Goal: Information Seeking & Learning: Learn about a topic

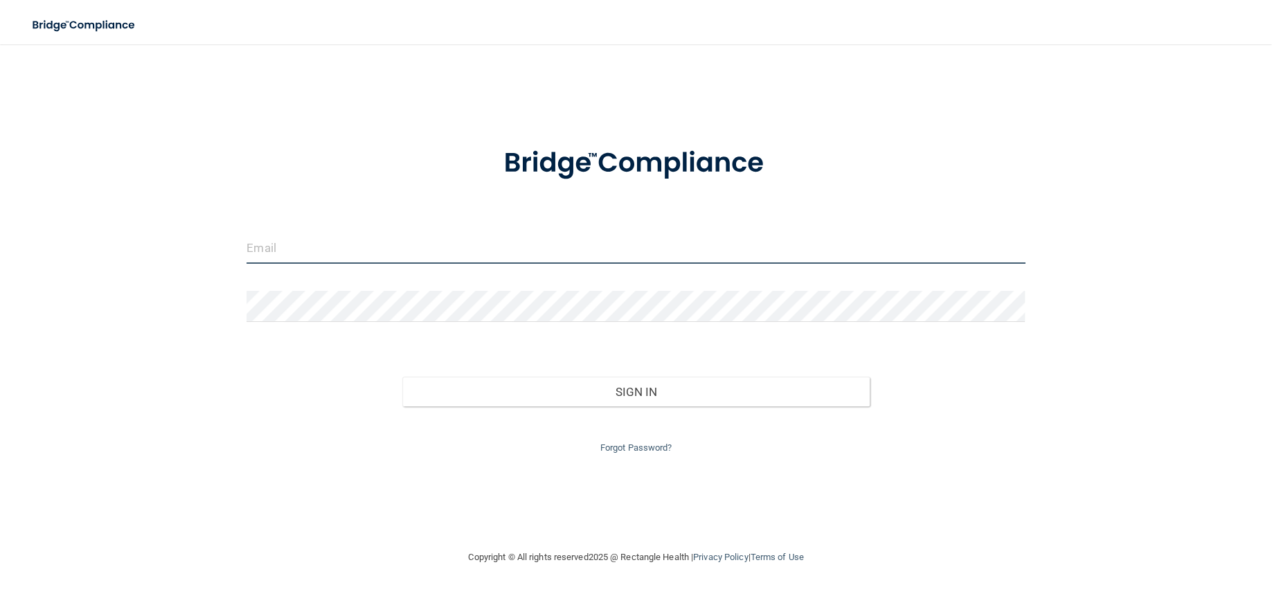
click at [395, 255] on input "email" at bounding box center [635, 248] width 779 height 31
type input "[PERSON_NAME][EMAIL_ADDRESS][DOMAIN_NAME]"
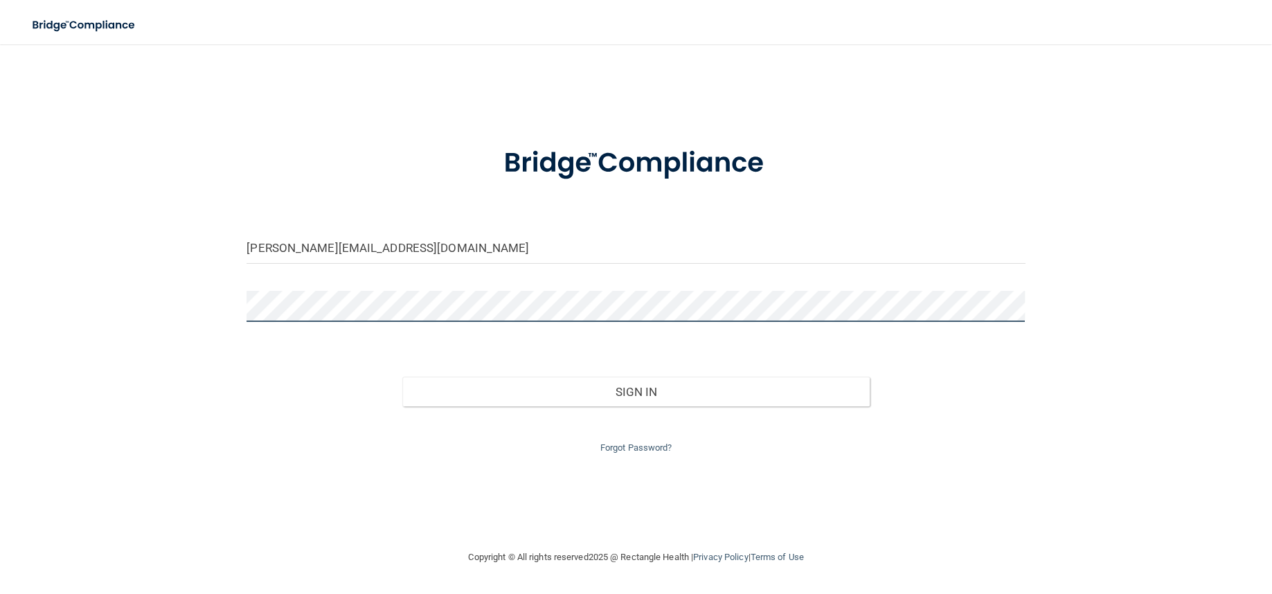
click at [402, 377] on button "Sign In" at bounding box center [635, 392] width 467 height 30
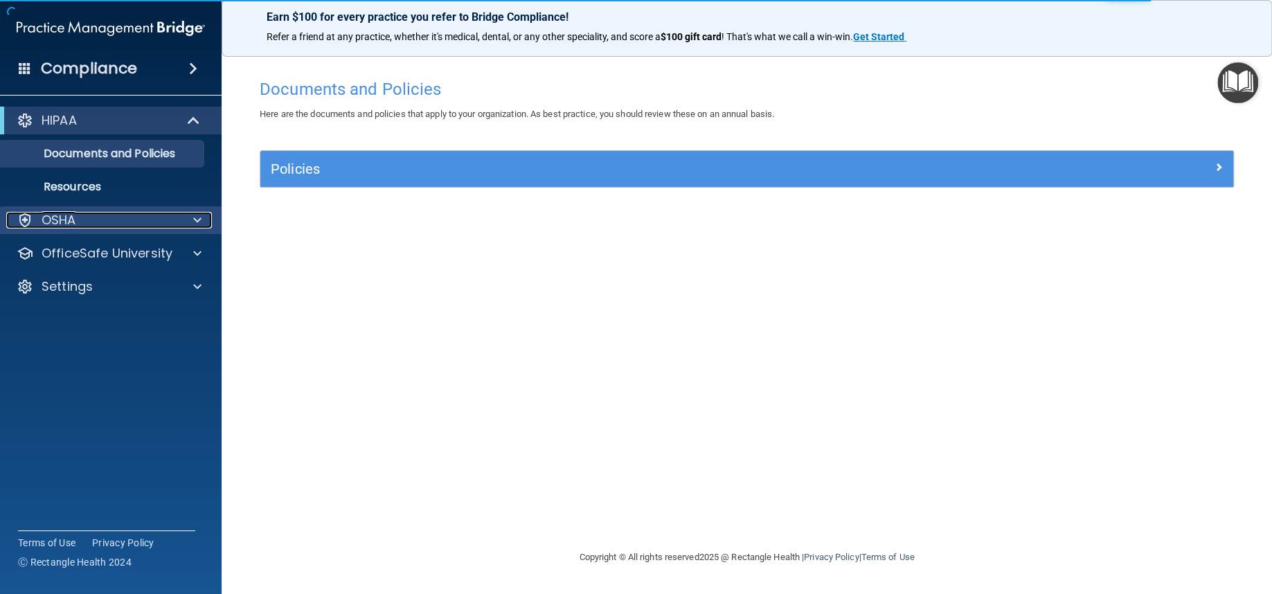
click at [125, 222] on div "OSHA" at bounding box center [92, 220] width 172 height 17
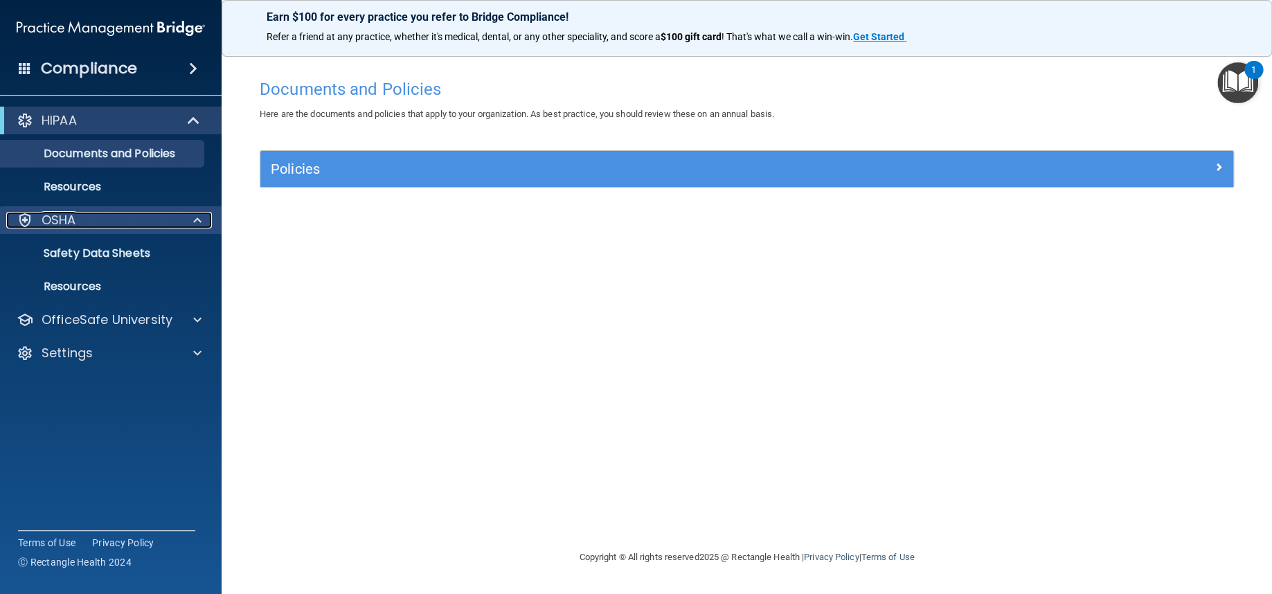
click at [32, 219] on div at bounding box center [25, 220] width 17 height 17
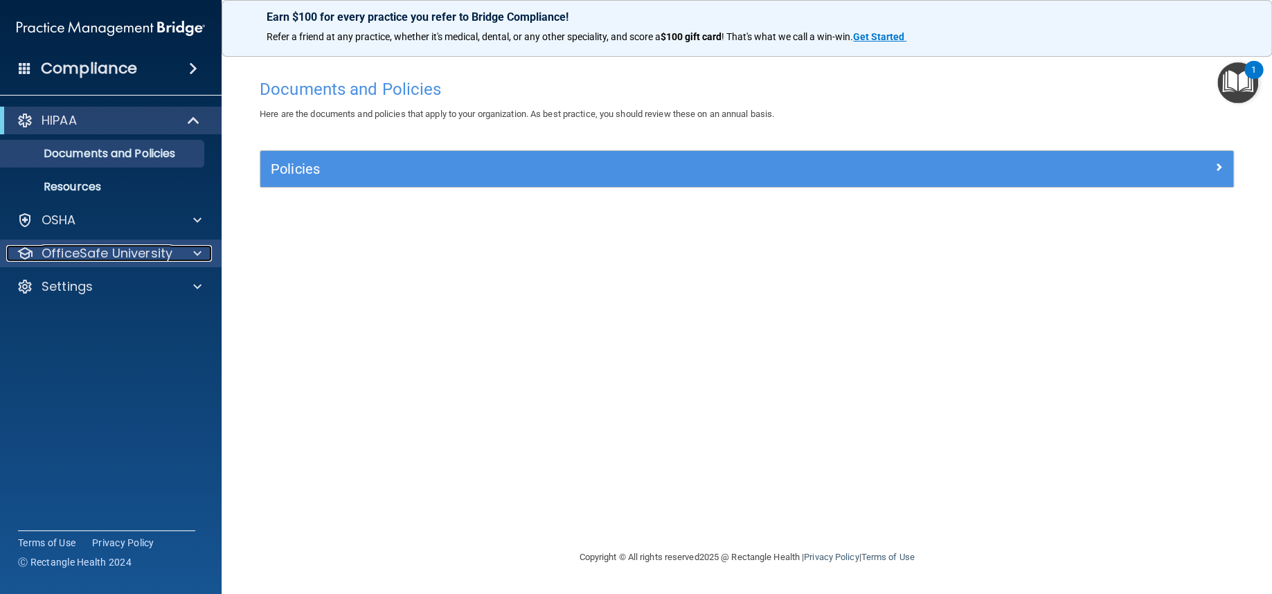
click at [150, 249] on p "OfficeSafe University" at bounding box center [107, 253] width 131 height 17
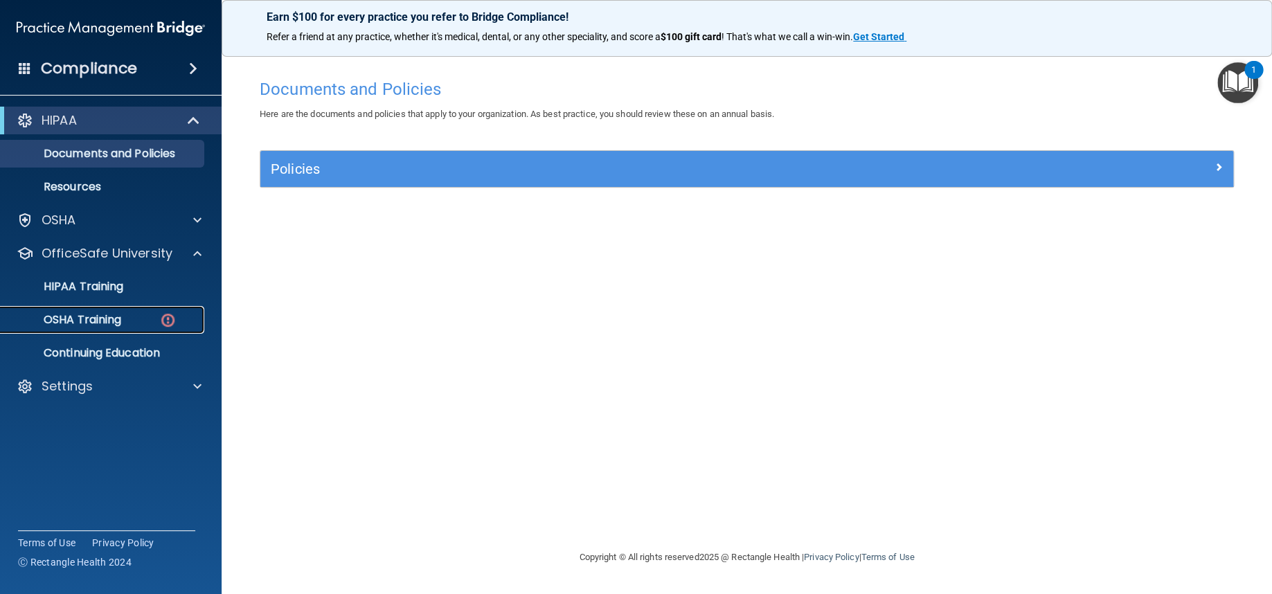
click at [127, 318] on div "OSHA Training" at bounding box center [103, 320] width 189 height 14
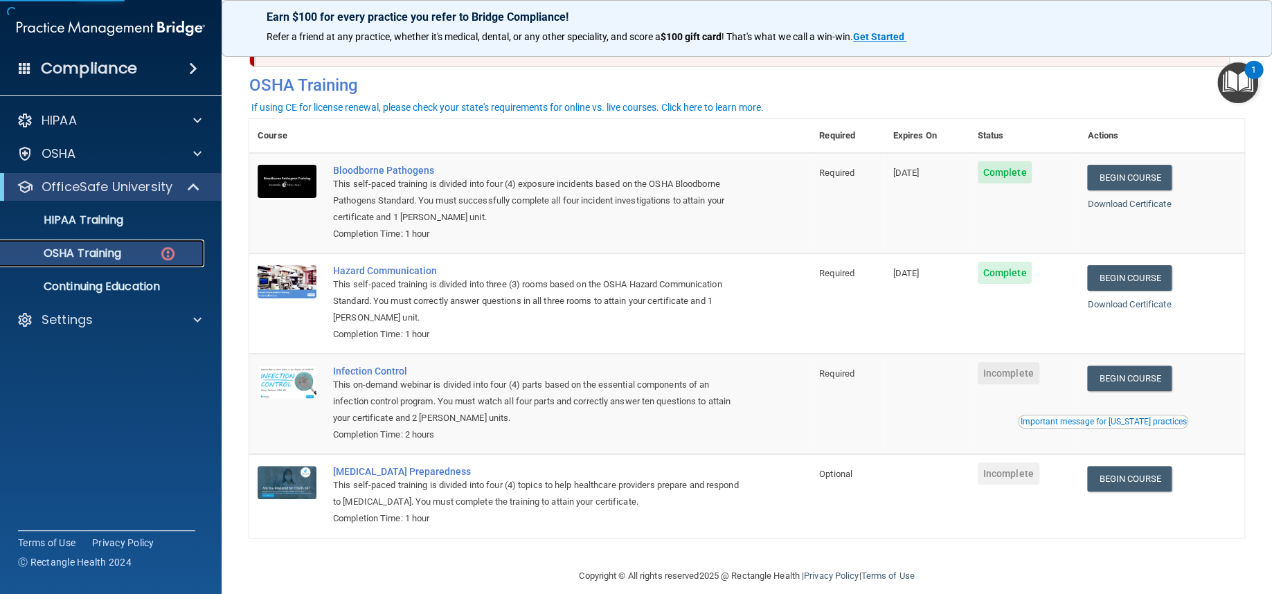
scroll to position [60, 0]
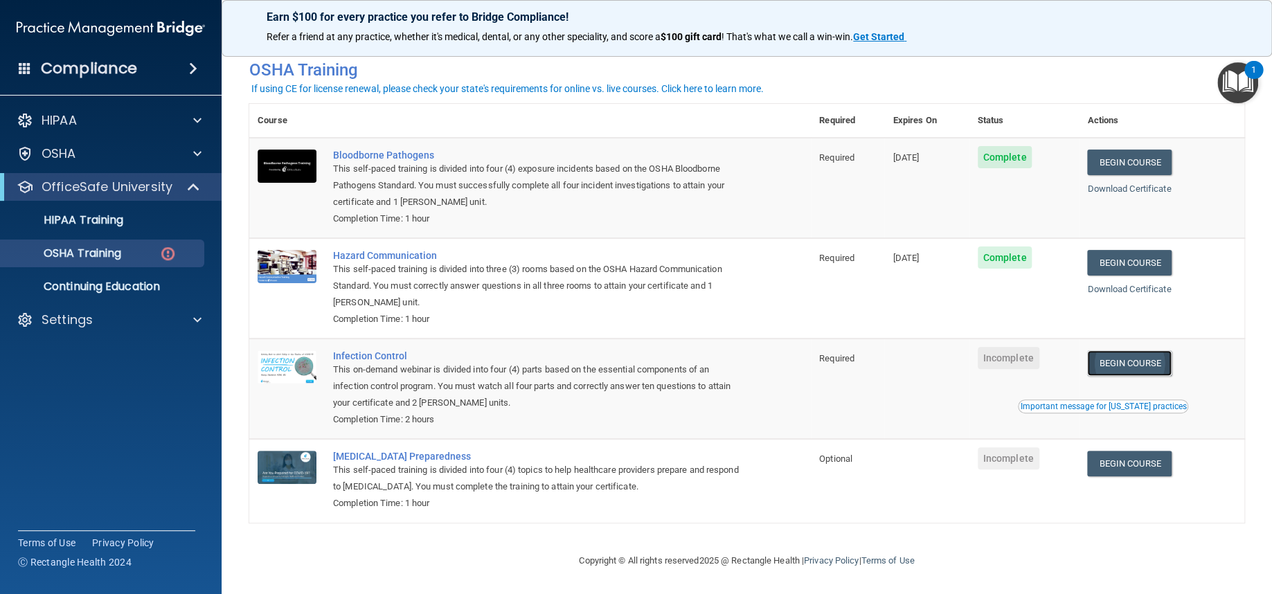
click at [1106, 359] on link "Begin Course" at bounding box center [1129, 363] width 84 height 26
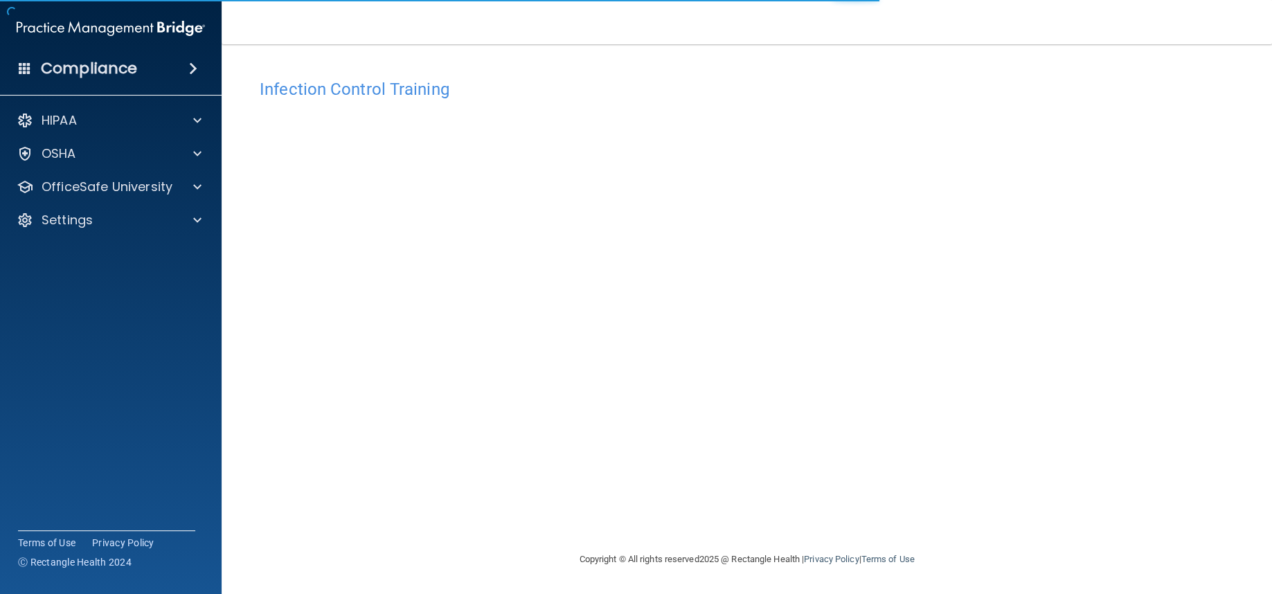
drag, startPoint x: 978, startPoint y: 541, endPoint x: 958, endPoint y: 529, distance: 23.9
click at [978, 541] on div "Copyright © All rights reserved 2025 @ Rectangle Health | Privacy Policy | Term…" at bounding box center [746, 559] width 505 height 44
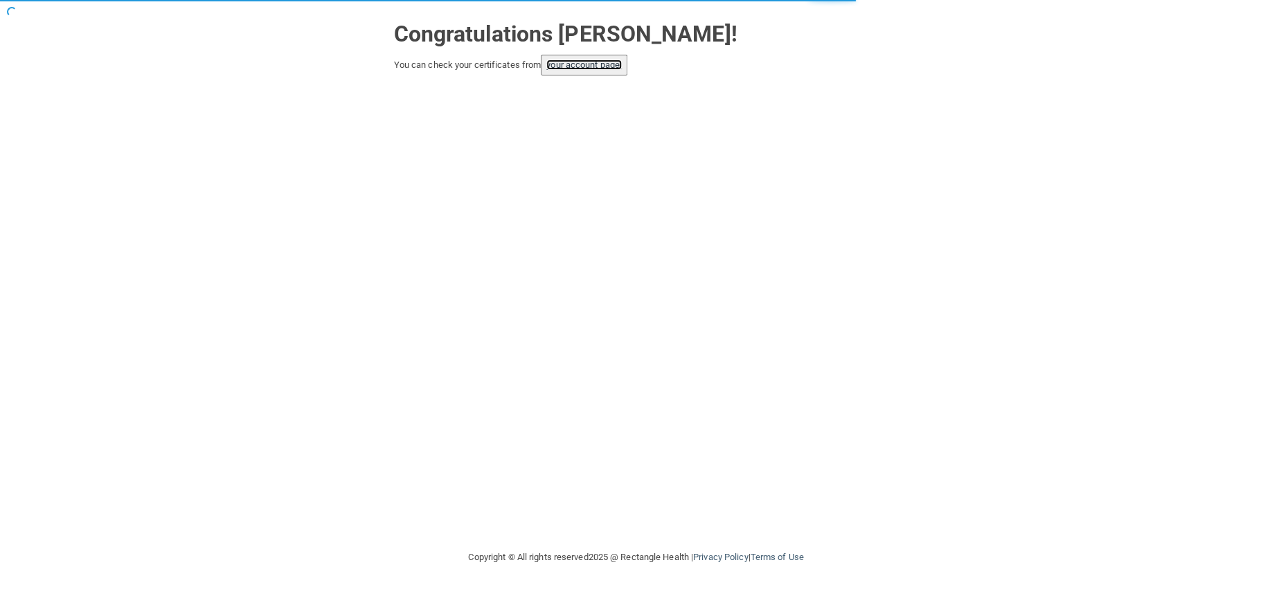
click at [608, 64] on link "your account page!" at bounding box center [583, 65] width 75 height 10
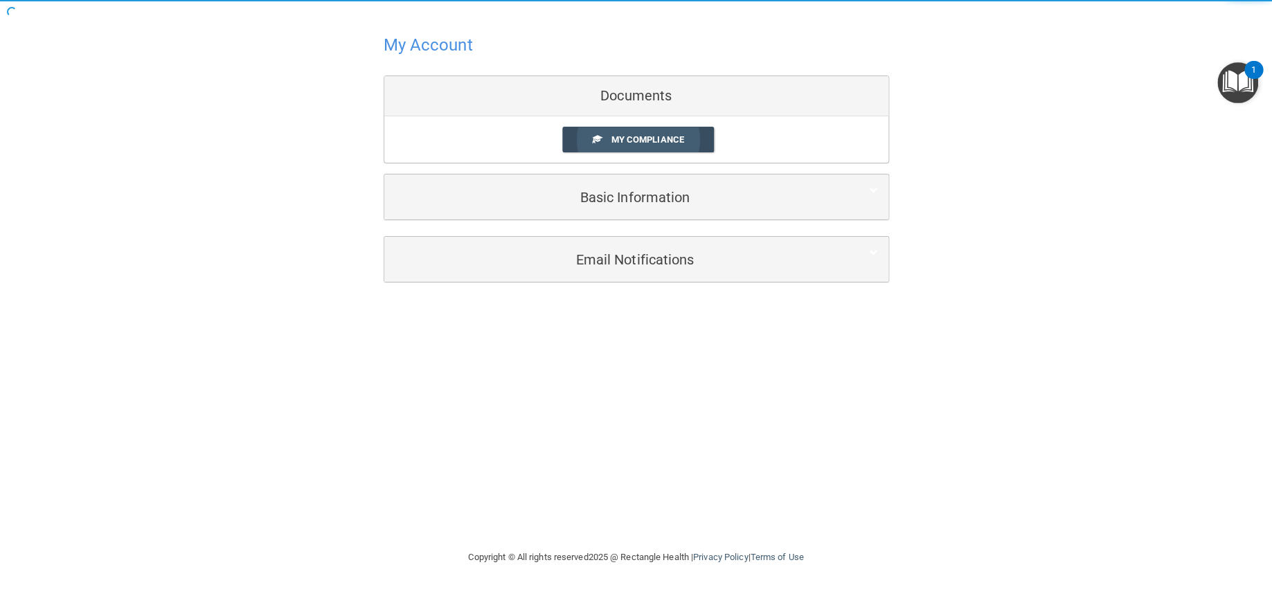
click at [636, 138] on span "My Compliance" at bounding box center [647, 139] width 73 height 10
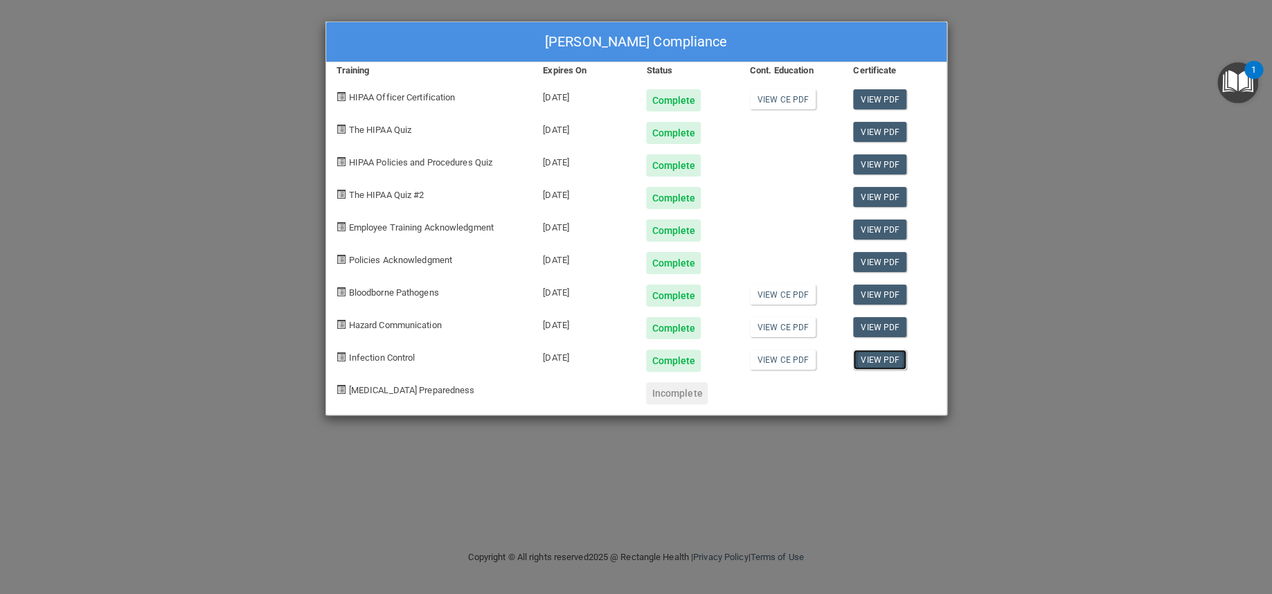
click at [863, 359] on link "View PDF" at bounding box center [879, 360] width 53 height 20
click at [1152, 357] on div "[PERSON_NAME] Compliance Training Expires On Status Cont. Education Certificate…" at bounding box center [636, 297] width 1272 height 594
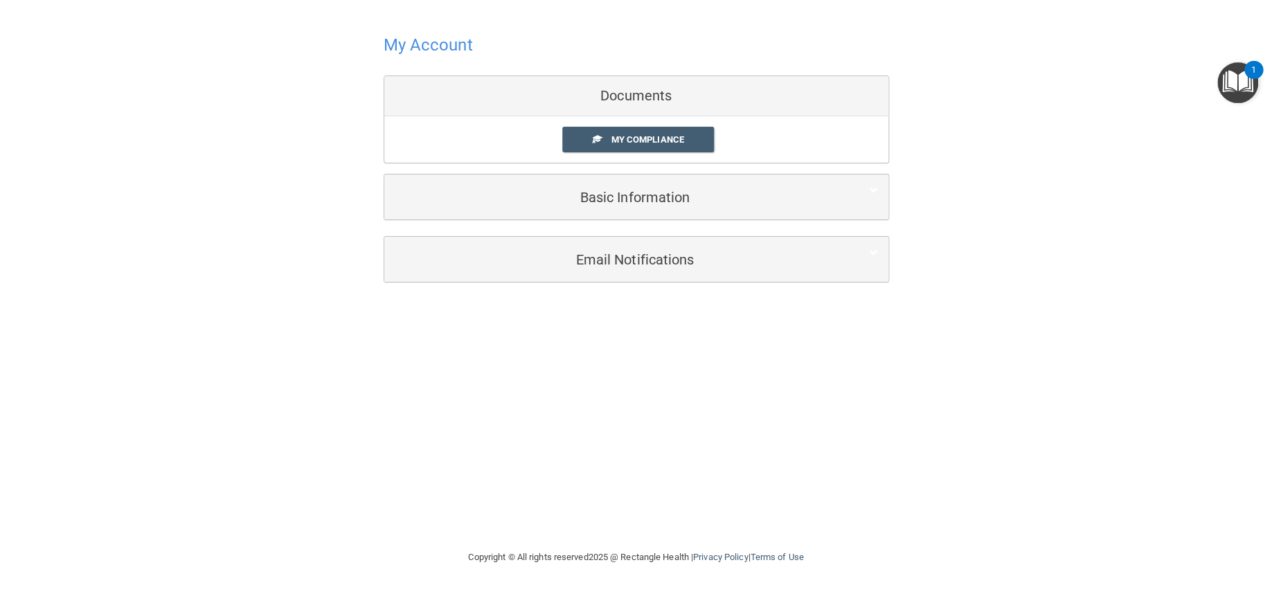
click at [1248, 89] on img "Open Resource Center, 1 new notification" at bounding box center [1237, 82] width 41 height 41
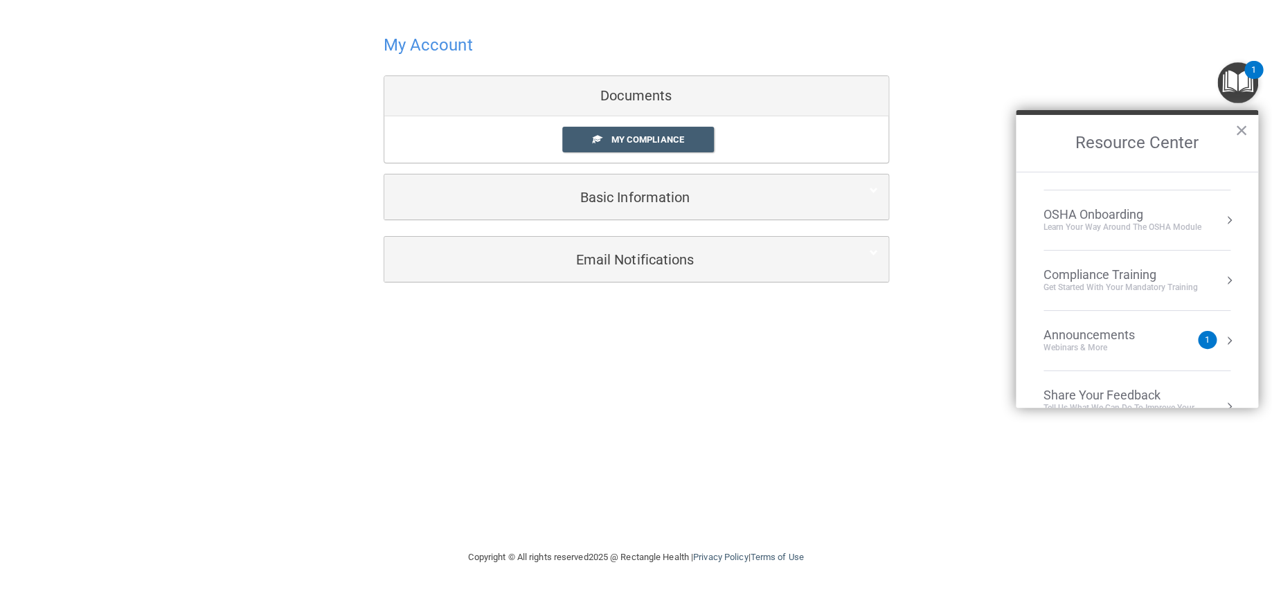
scroll to position [76, 0]
